Goal: Information Seeking & Learning: Check status

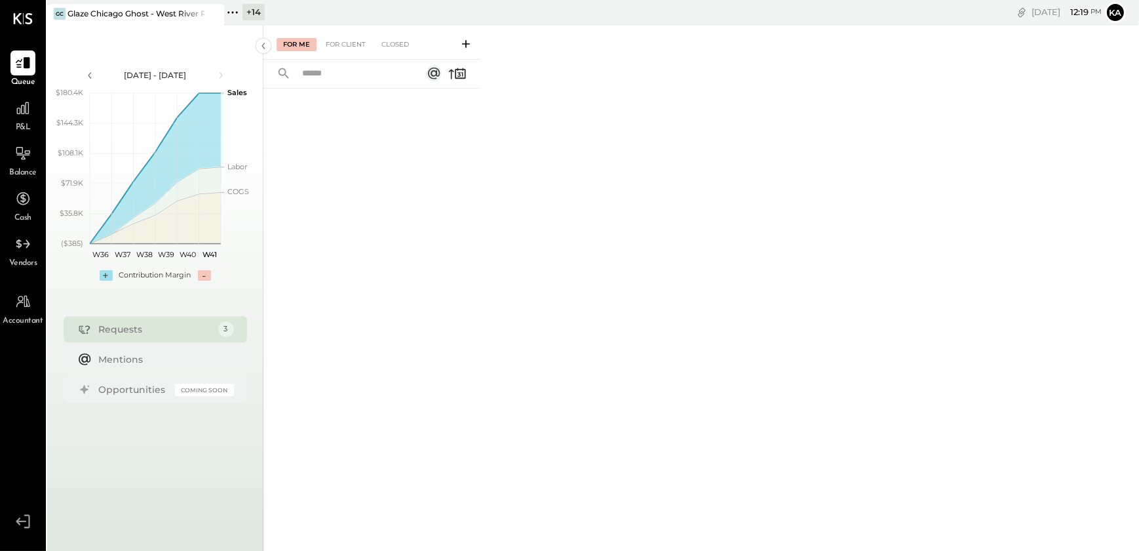
click at [229, 9] on icon at bounding box center [232, 12] width 17 height 17
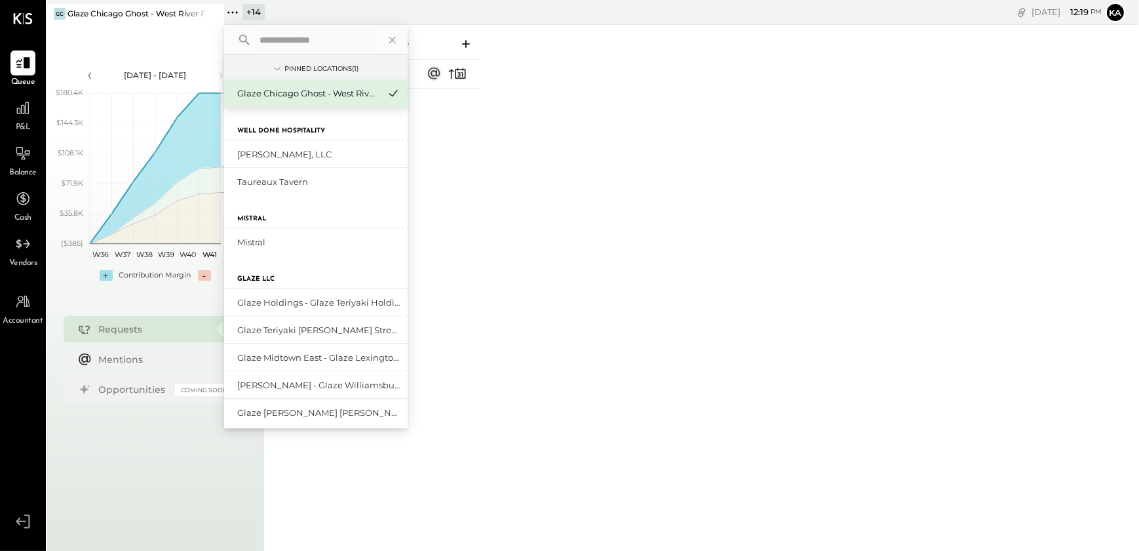
click at [295, 40] on input "text" at bounding box center [315, 40] width 122 height 24
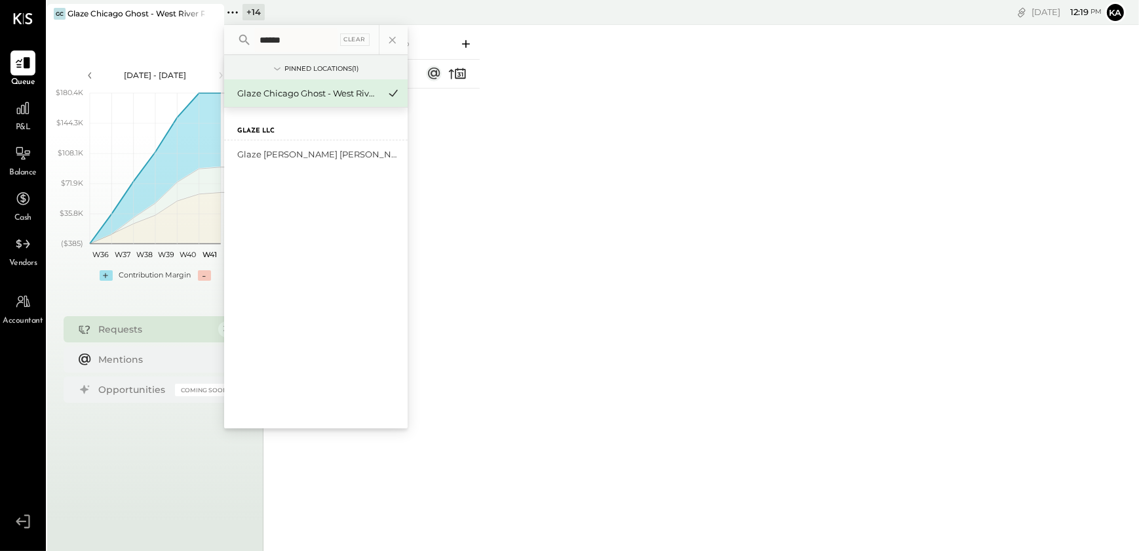
type input "******"
click at [319, 154] on div "Glaze [PERSON_NAME] [PERSON_NAME] LLC" at bounding box center [308, 154] width 142 height 12
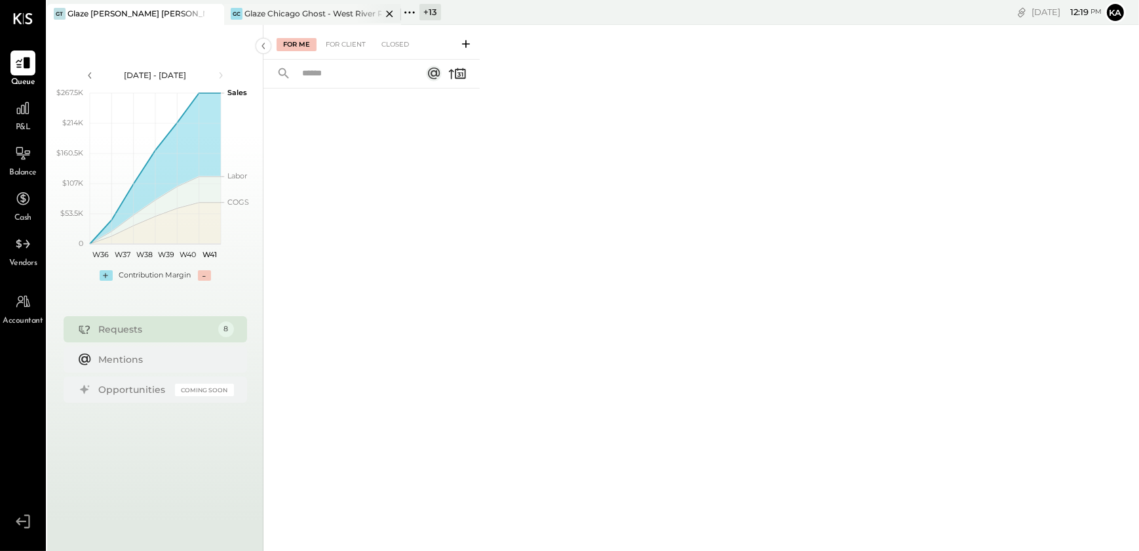
click at [386, 11] on icon at bounding box center [389, 14] width 16 height 16
click at [18, 115] on icon at bounding box center [22, 108] width 17 height 17
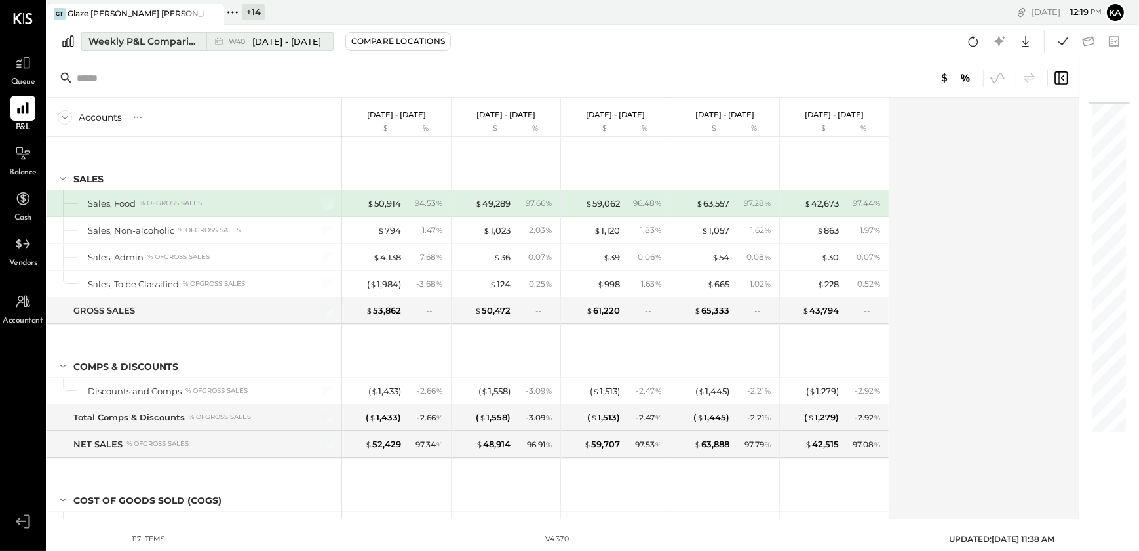
click at [310, 33] on div "W40 Sep 29 - Oct 5, 2025" at bounding box center [266, 41] width 120 height 17
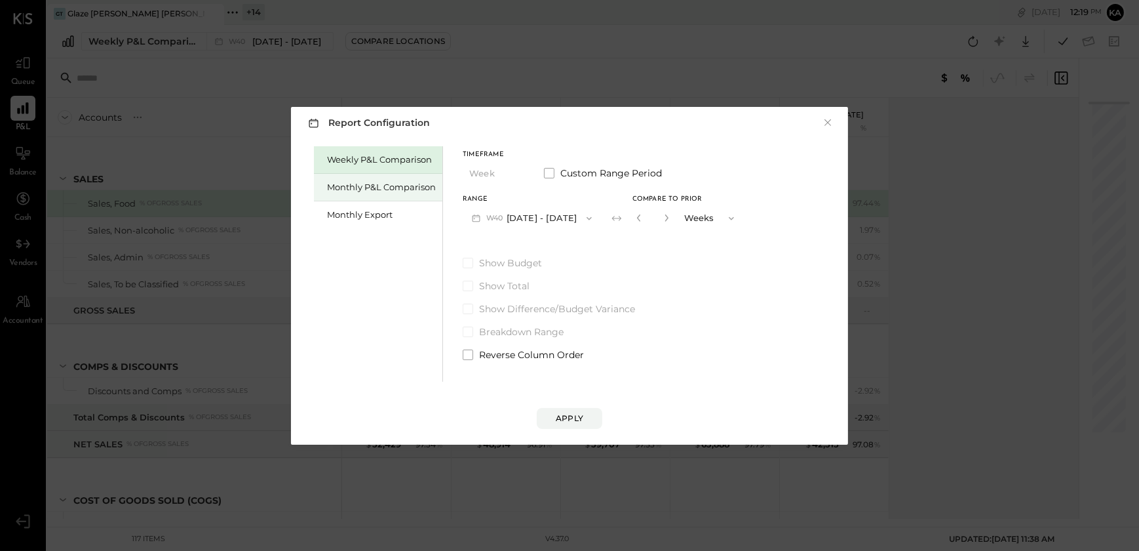
click at [406, 189] on div "Monthly P&L Comparison" at bounding box center [381, 187] width 109 height 12
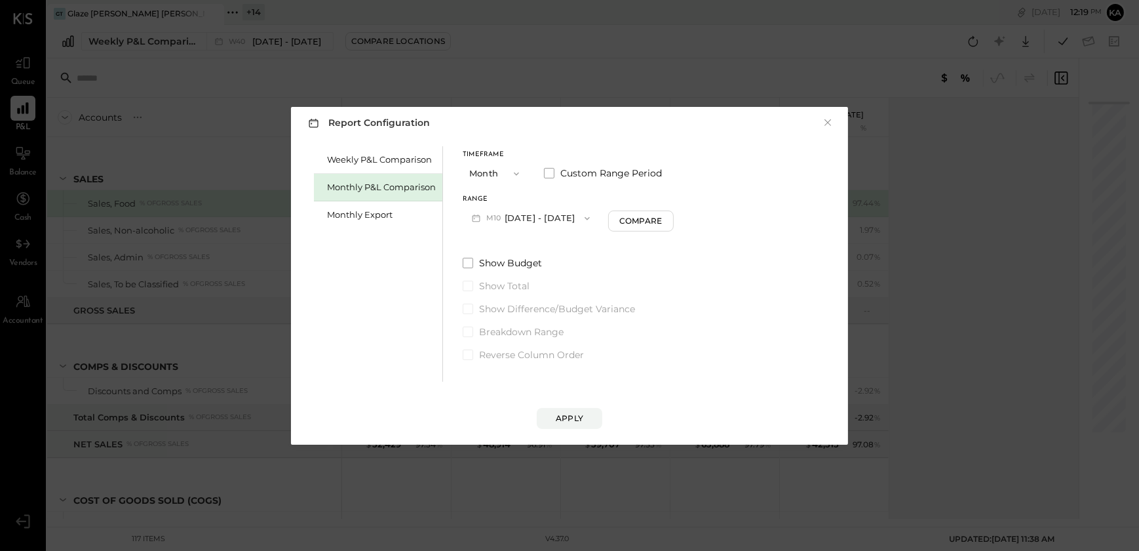
click at [582, 216] on icon "button" at bounding box center [587, 218] width 10 height 10
click at [520, 246] on span "[DATE] - [DATE]" at bounding box center [527, 246] width 62 height 11
click at [564, 422] on div "Apply" at bounding box center [570, 417] width 28 height 11
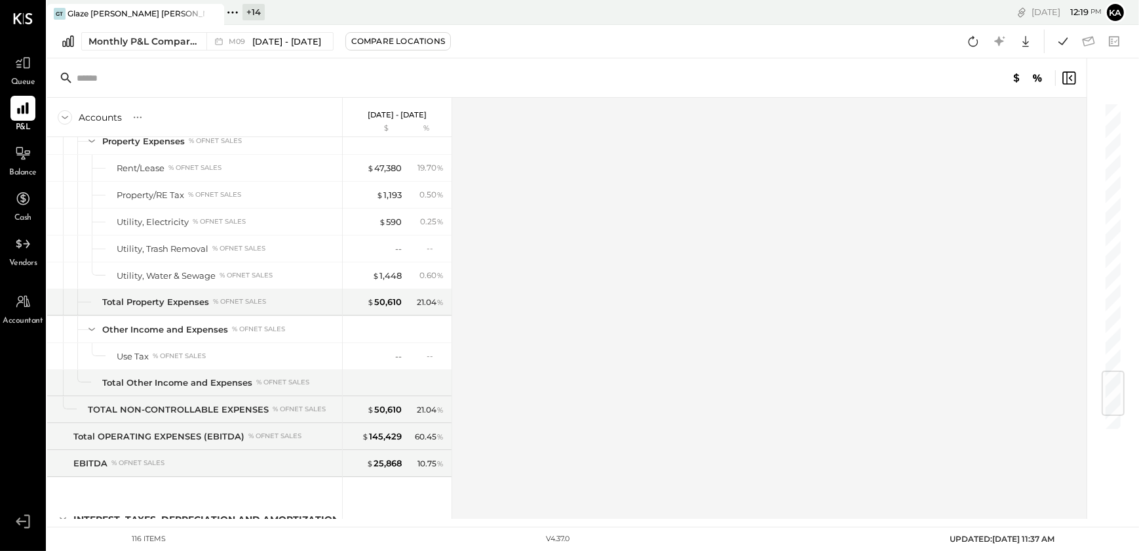
scroll to position [2383, 0]
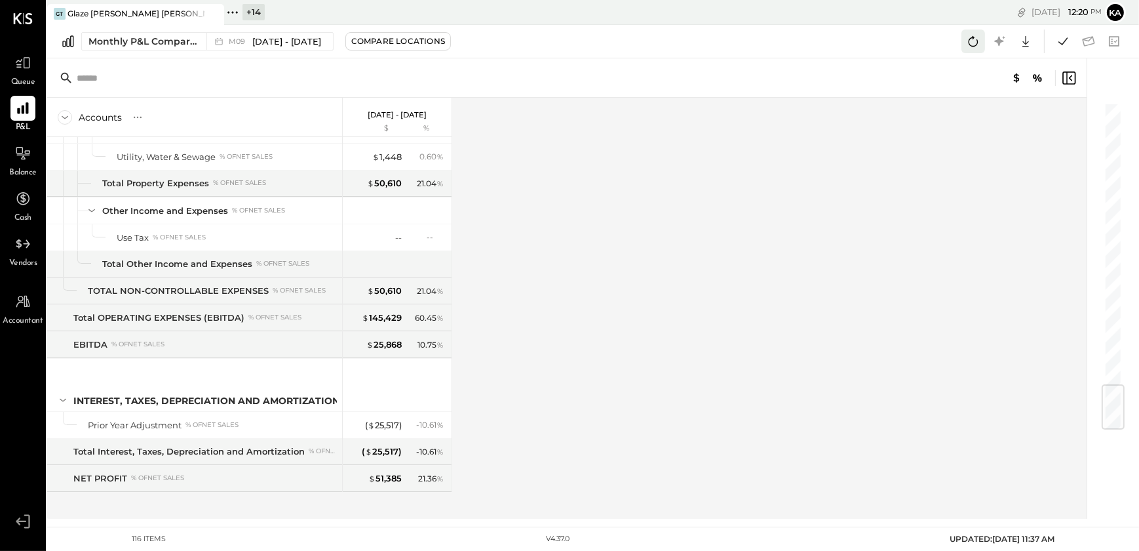
click at [970, 41] on icon at bounding box center [973, 41] width 17 height 17
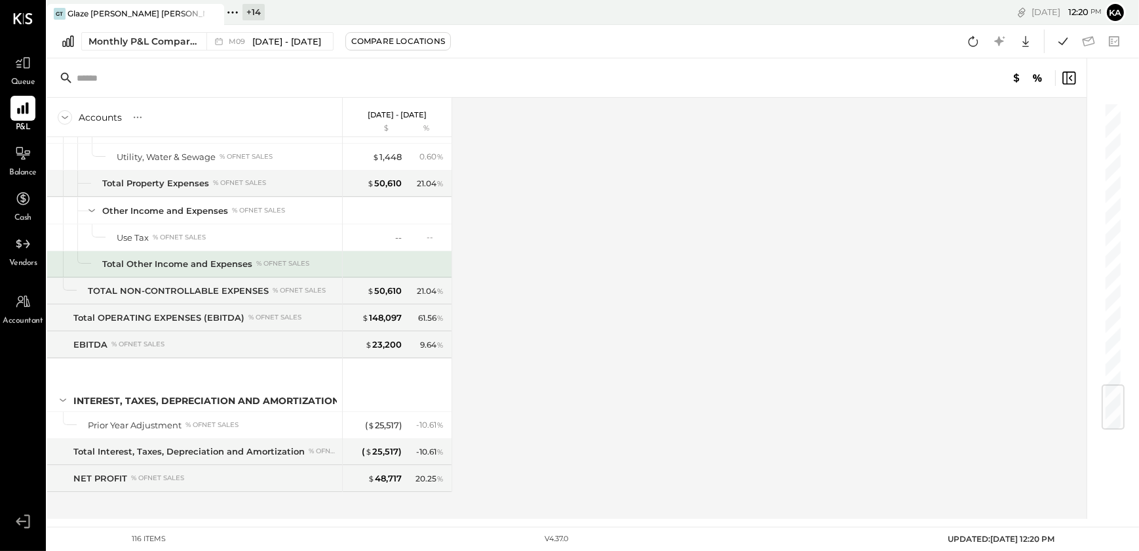
scroll to position [2383, 0]
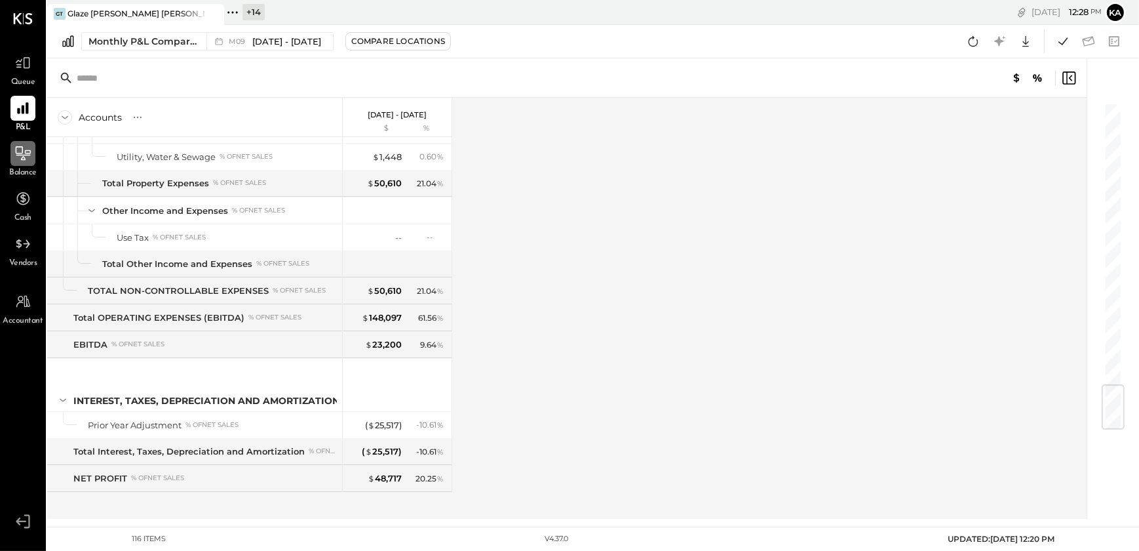
click at [23, 154] on icon at bounding box center [22, 153] width 17 height 17
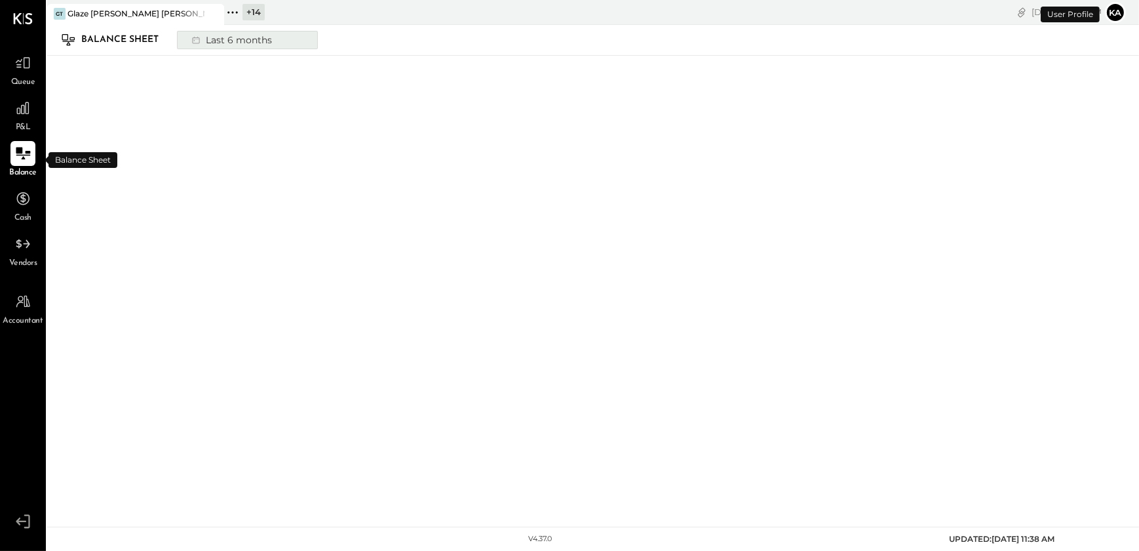
click at [282, 43] on button "Last 6 months" at bounding box center [247, 40] width 141 height 18
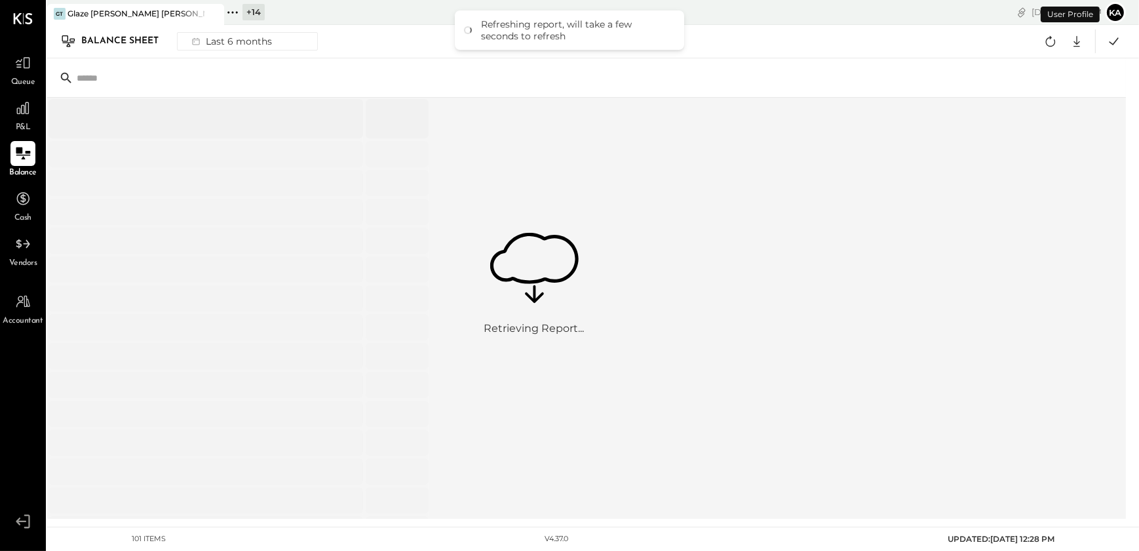
click at [24, 153] on icon at bounding box center [22, 153] width 17 height 17
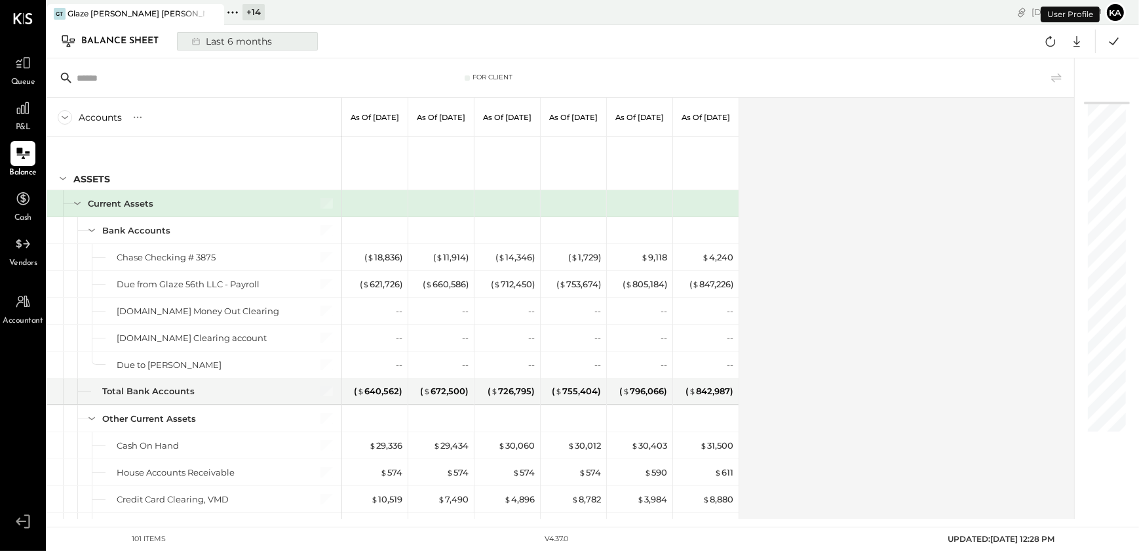
click at [267, 33] on div "Last 6 months" at bounding box center [230, 41] width 93 height 17
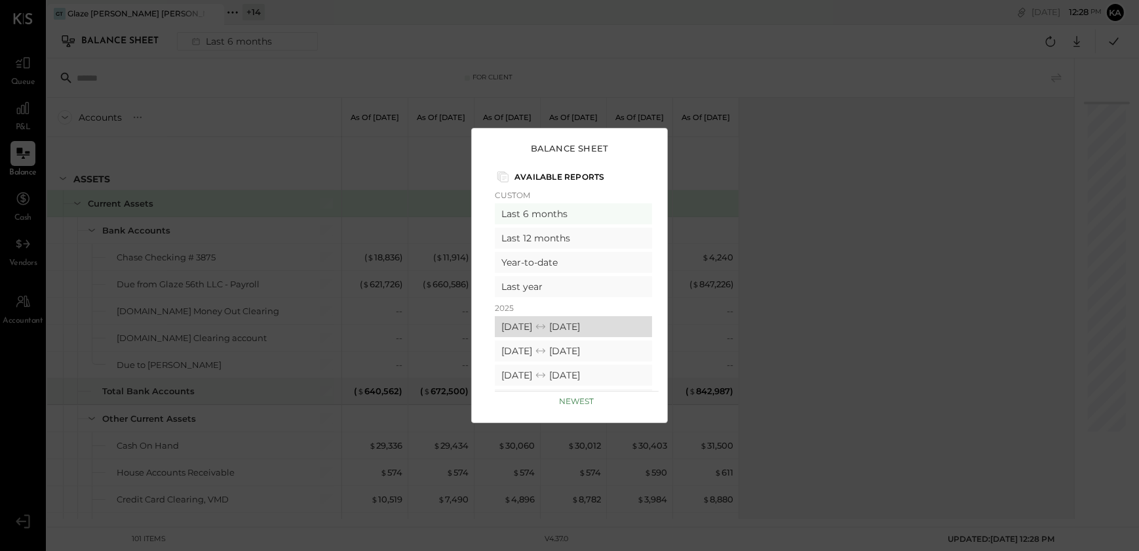
click at [543, 324] on div "[DATE] [DATE]" at bounding box center [573, 326] width 157 height 21
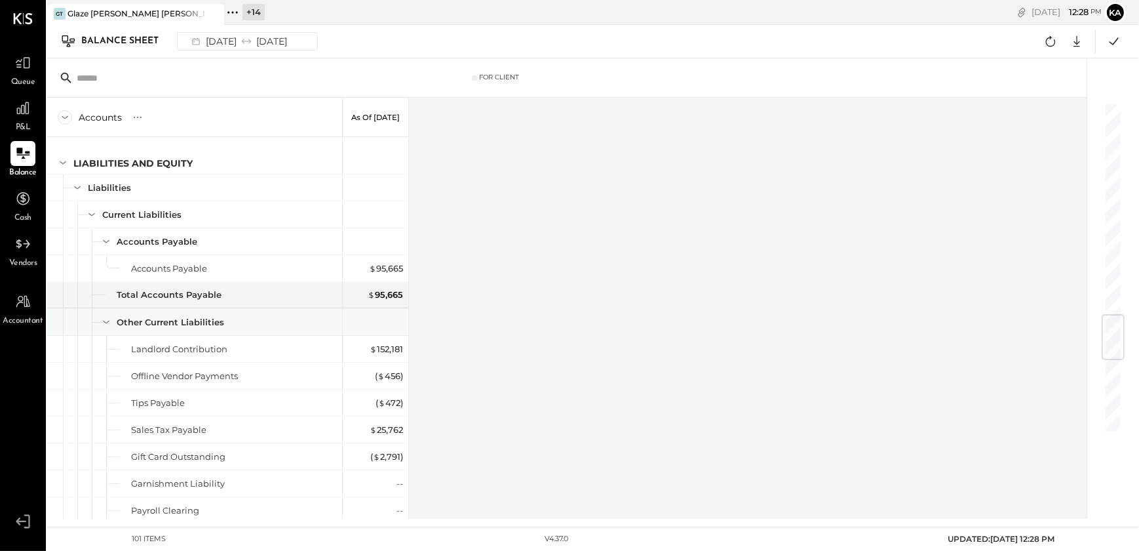
scroll to position [1643, 0]
